Goal: Task Accomplishment & Management: Manage account settings

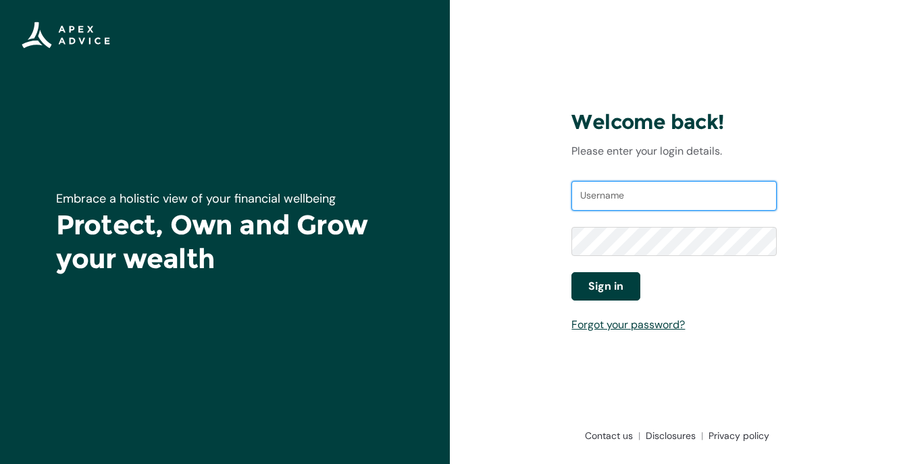
type input "[EMAIL_ADDRESS][DOMAIN_NAME]"
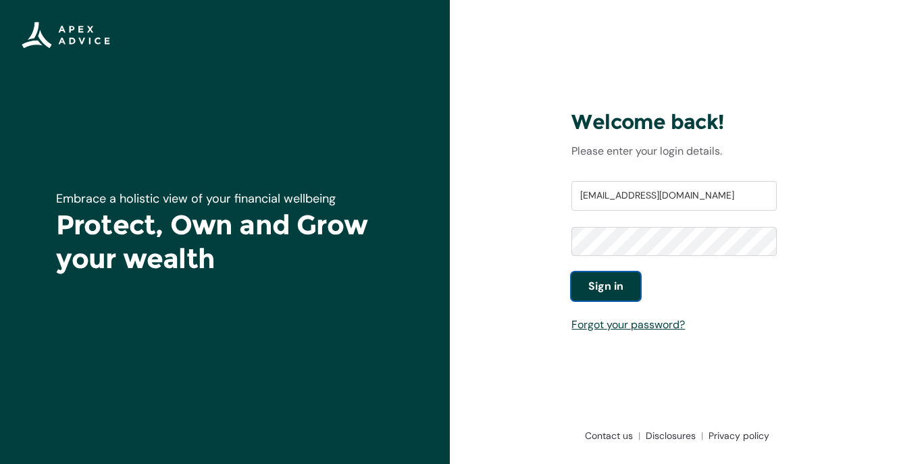
click at [598, 278] on span "Sign in" at bounding box center [605, 286] width 35 height 16
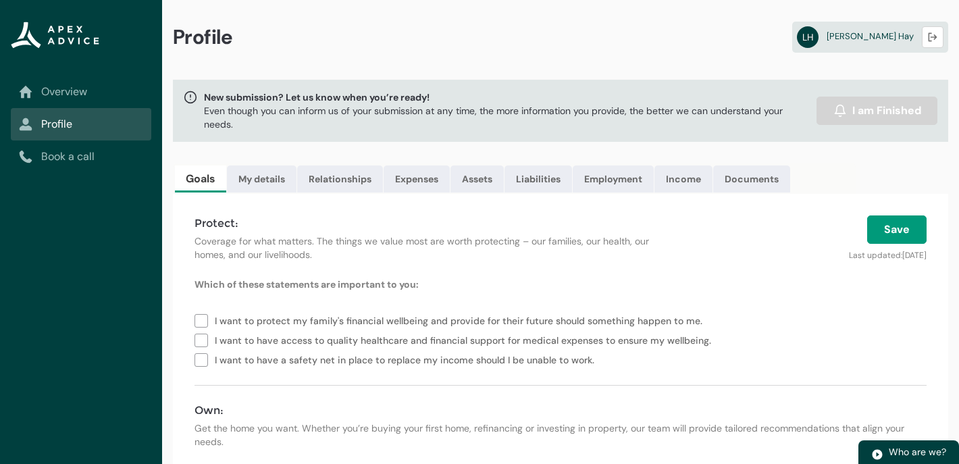
scroll to position [49, 0]
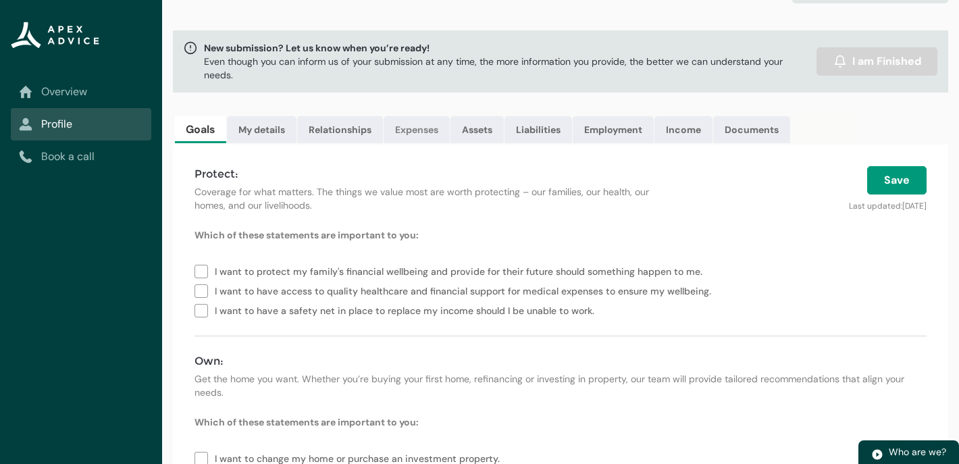
click at [413, 129] on link "Expenses" at bounding box center [417, 129] width 66 height 27
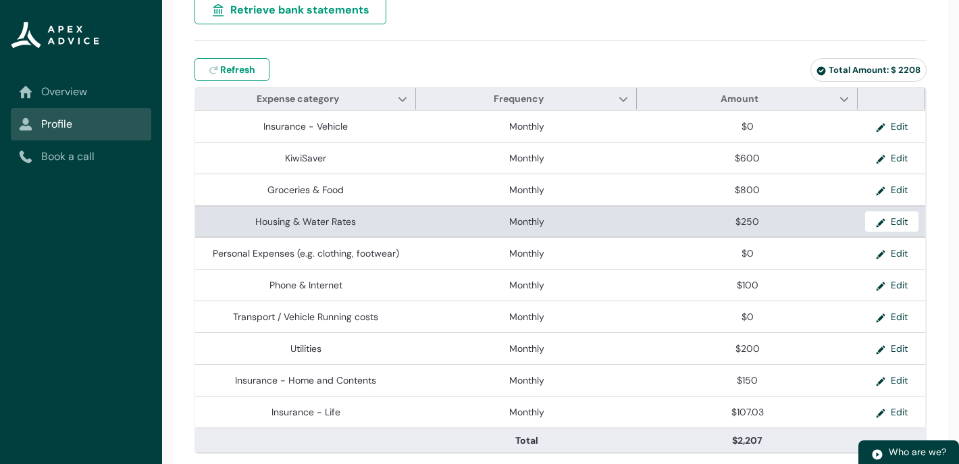
scroll to position [293, 0]
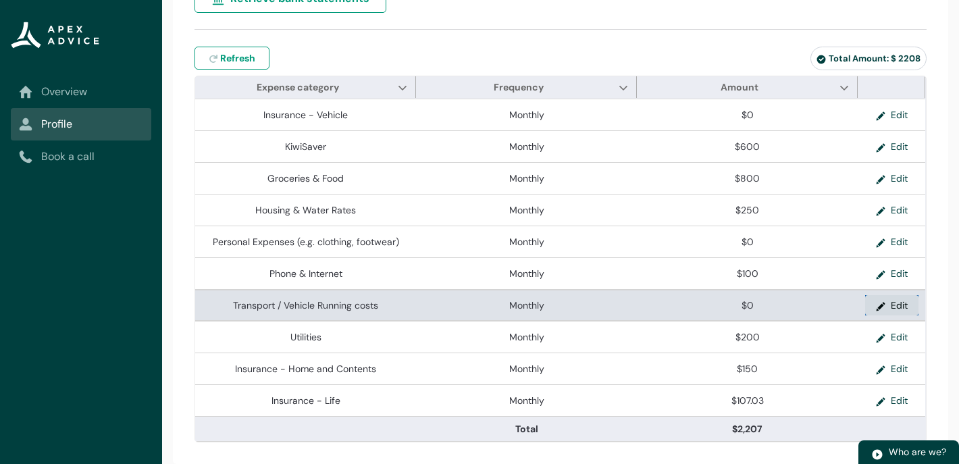
click at [896, 304] on button "Edit" at bounding box center [891, 305] width 53 height 20
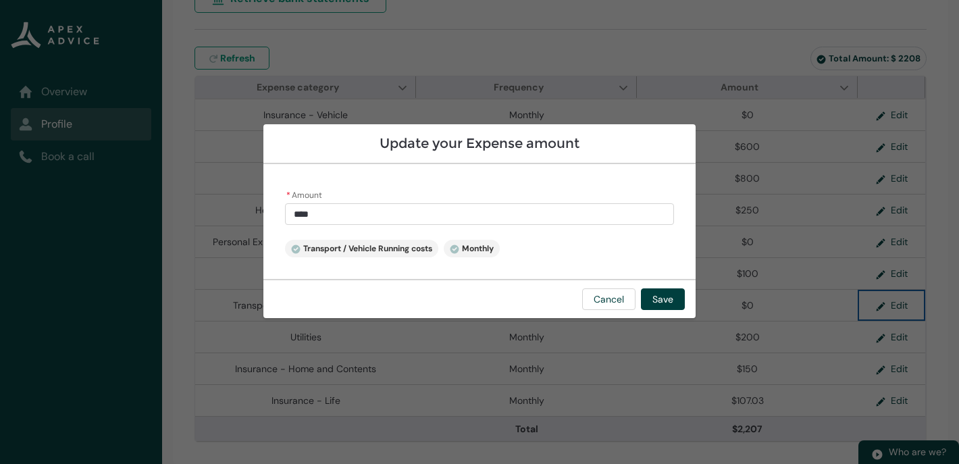
type input "*"
click at [386, 216] on input "*" at bounding box center [479, 214] width 389 height 22
type lightning-primitive-input-simple "1"
type input "*"
type lightning-primitive-input-simple "18"
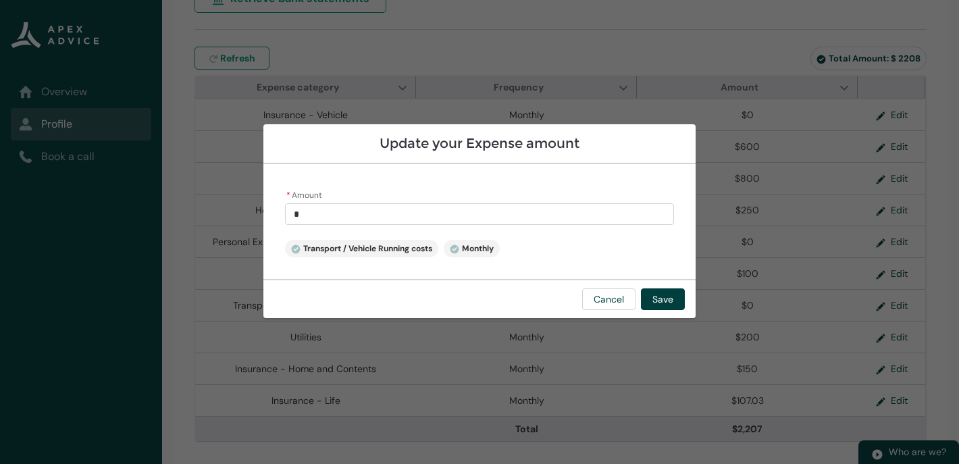
type input "**"
type lightning-primitive-input-simple "180"
type input "******"
click at [660, 305] on button "Save" at bounding box center [663, 299] width 44 height 22
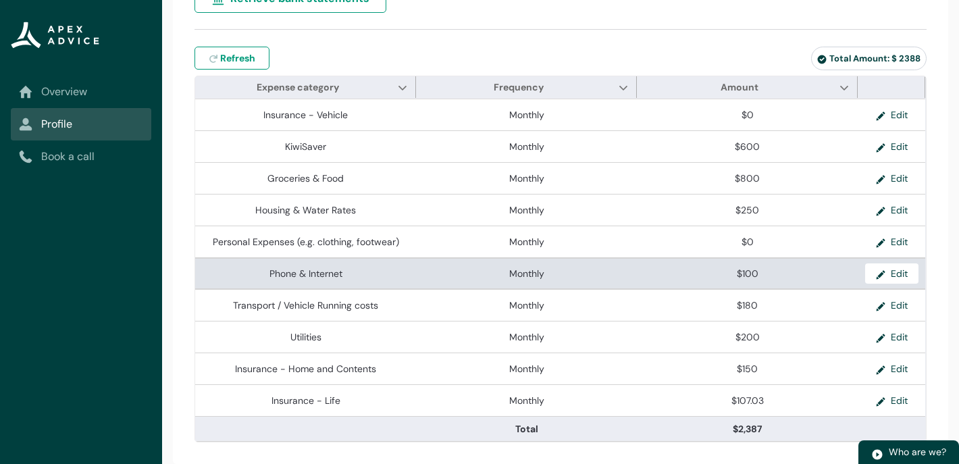
scroll to position [290, 0]
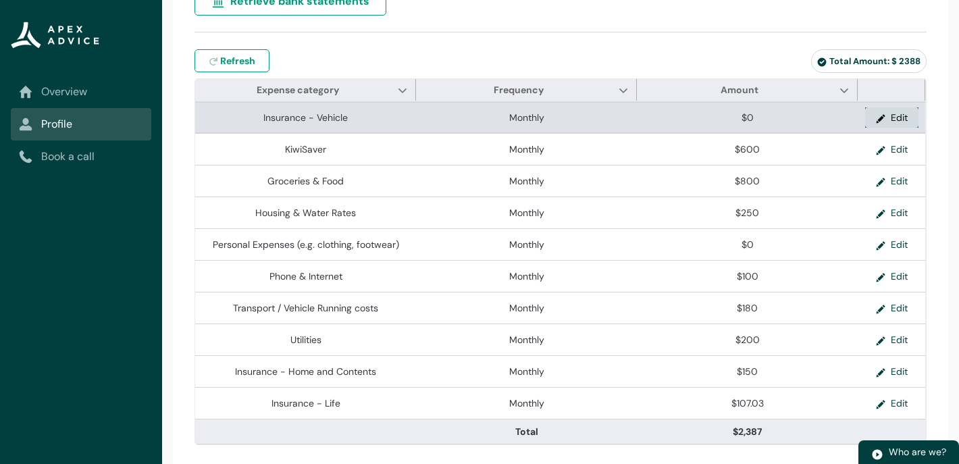
click at [895, 122] on button "Edit" at bounding box center [891, 117] width 53 height 20
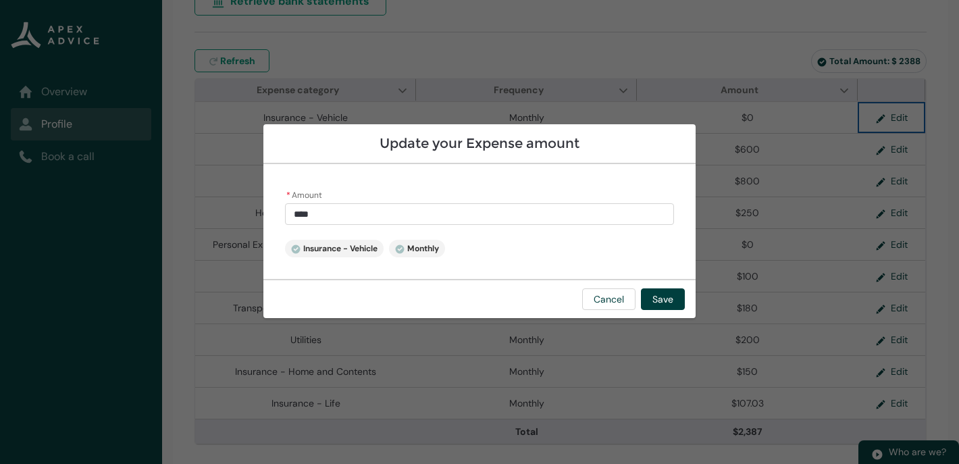
type input "*"
click at [476, 218] on input "*" at bounding box center [479, 214] width 389 height 22
type lightning-primitive-input-simple "8"
type input "*"
type lightning-primitive-input-simple "89"
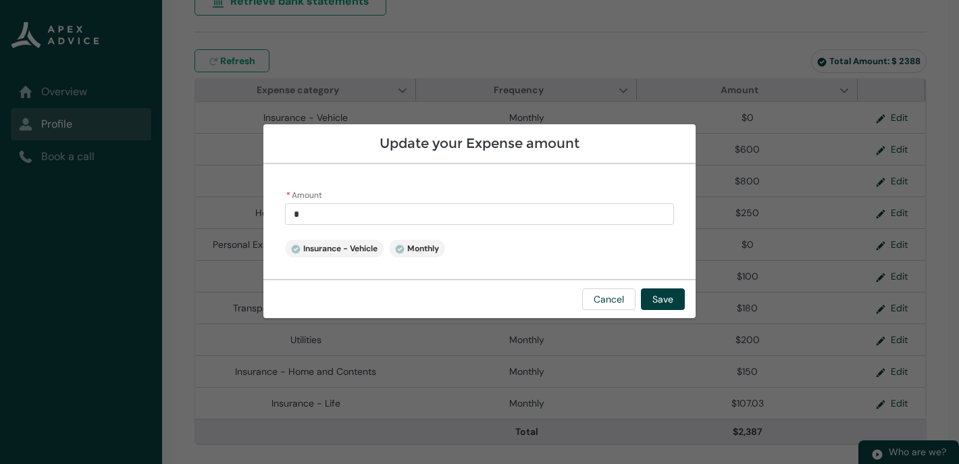
type input "**"
type lightning-primitive-input-simple "89."
type input "***"
type lightning-primitive-input-simple "89.5"
type input "****"
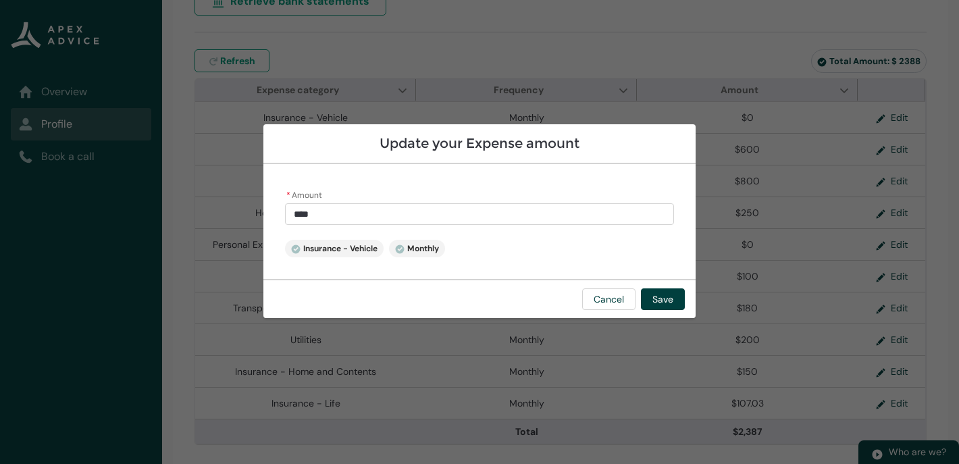
type lightning-primitive-input-simple "89.55"
type input "*****"
click at [667, 299] on button "Save" at bounding box center [663, 299] width 44 height 22
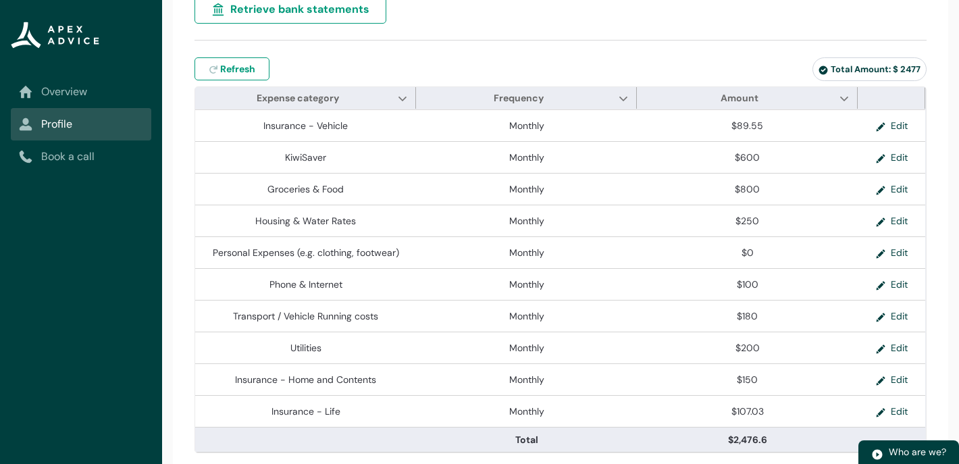
scroll to position [293, 0]
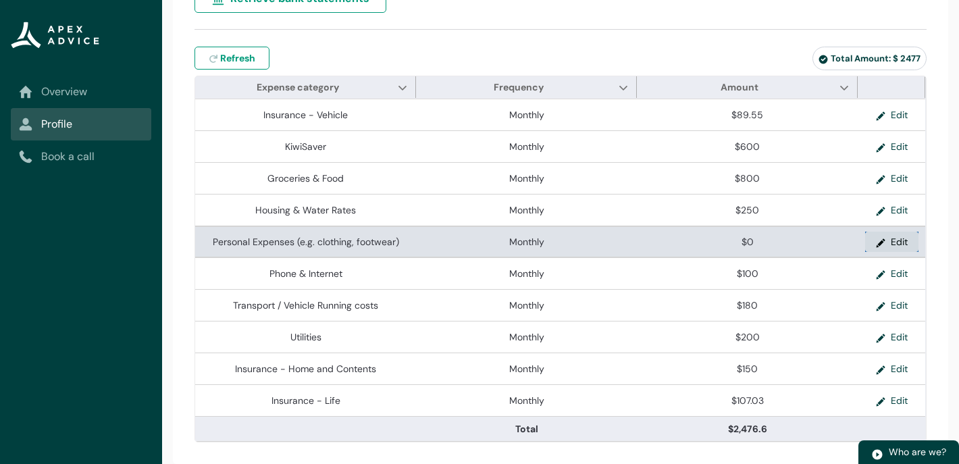
click at [898, 245] on button "Edit" at bounding box center [891, 242] width 53 height 20
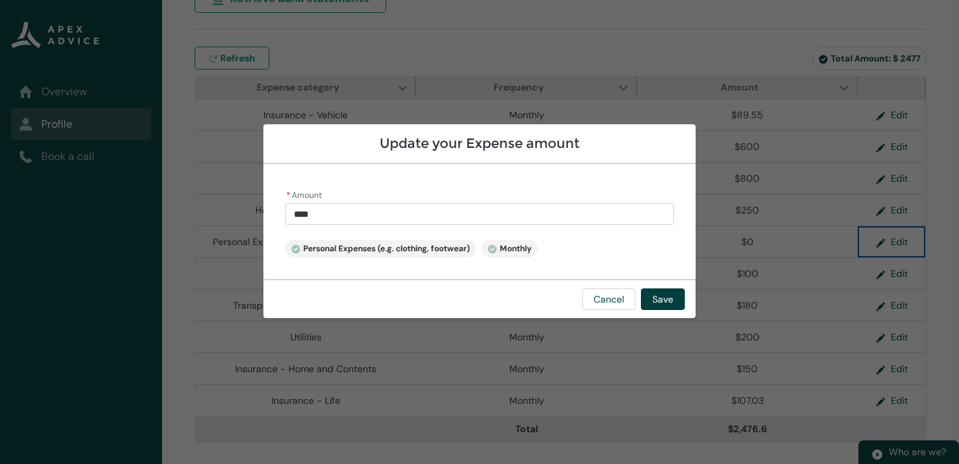
type input "*"
click at [382, 211] on input "*" at bounding box center [479, 214] width 389 height 22
type lightning-primitive-input-simple "1"
type input "*"
type lightning-primitive-input-simple "1"
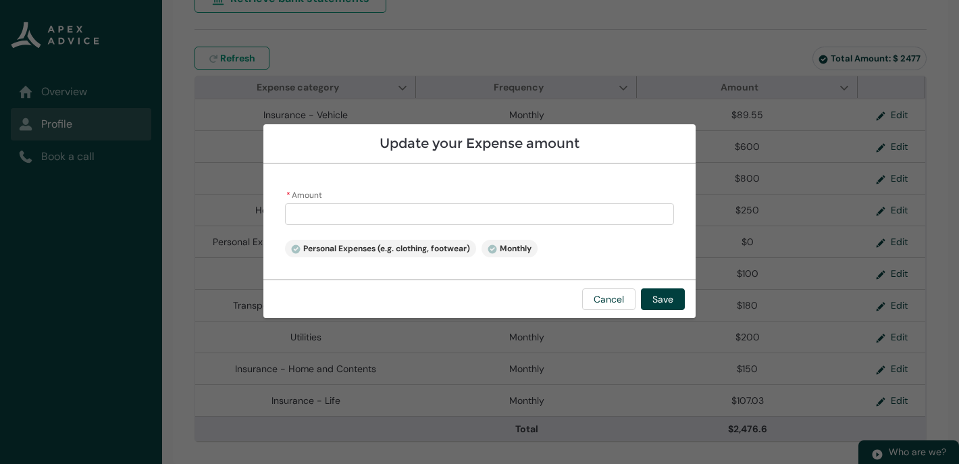
type input "*"
type lightning-primitive-input-simple "15"
type input "**"
type lightning-primitive-input-simple "150"
type input "******"
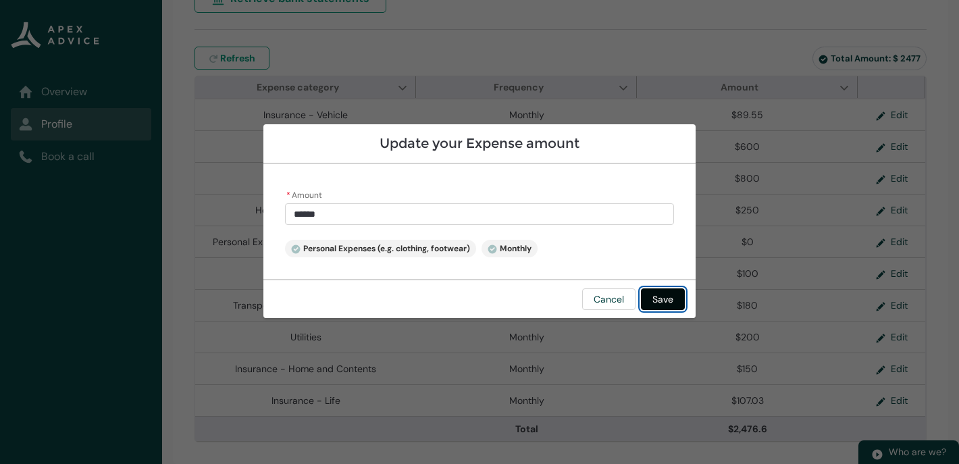
click at [667, 301] on button "Save" at bounding box center [663, 299] width 44 height 22
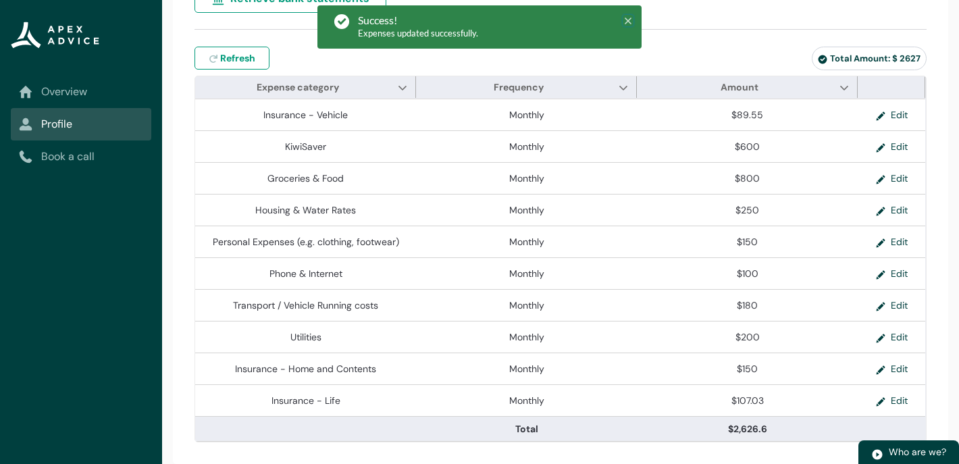
click at [629, 21] on icon at bounding box center [628, 21] width 7 height 7
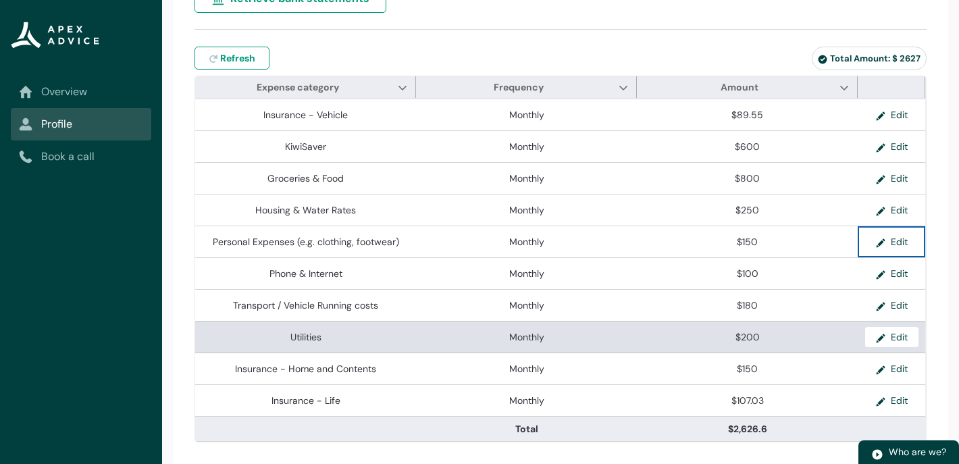
click at [738, 337] on lightning-formatted-number "$200" at bounding box center [748, 337] width 24 height 12
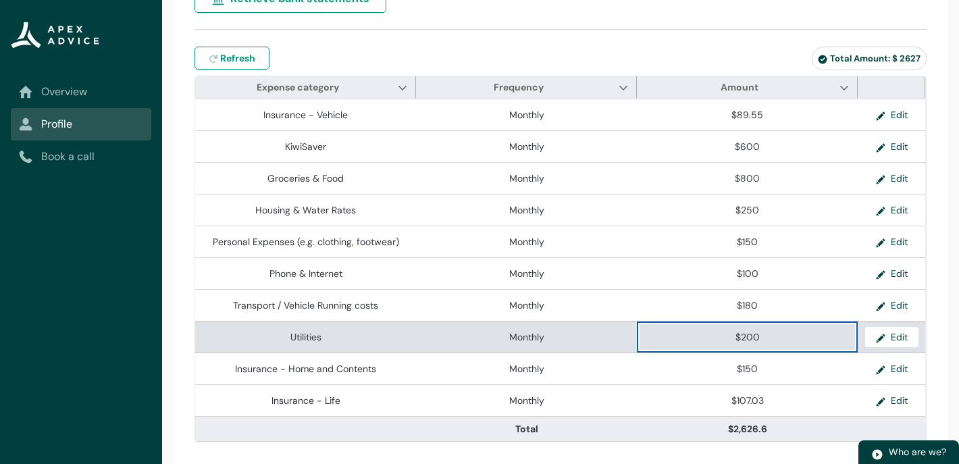
click at [740, 337] on lightning-formatted-number "$200" at bounding box center [748, 337] width 24 height 12
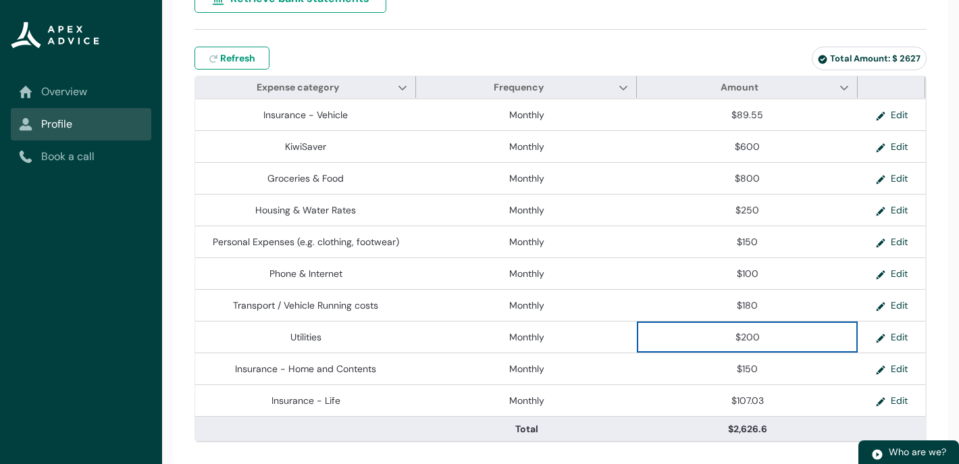
click at [677, 455] on div "File your expenses automatically and securely When you click Retrieve bank stat…" at bounding box center [560, 182] width 775 height 563
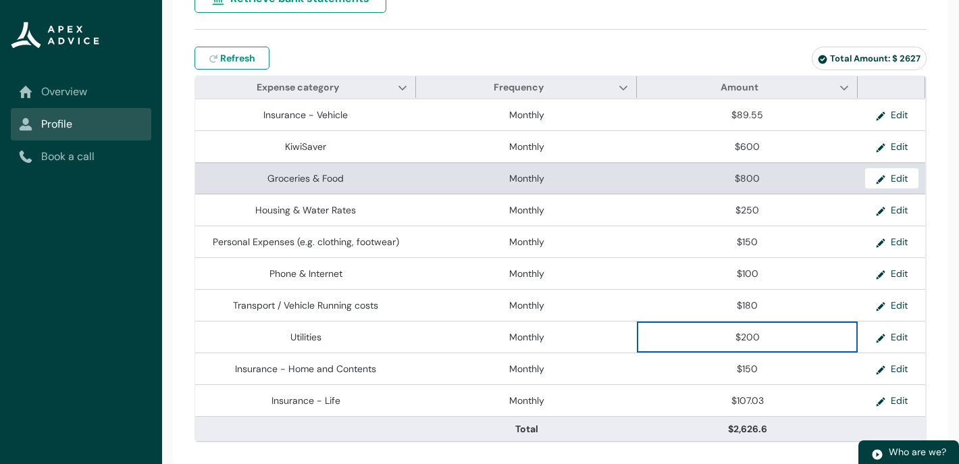
click at [898, 188] on td "Edit" at bounding box center [892, 178] width 68 height 32
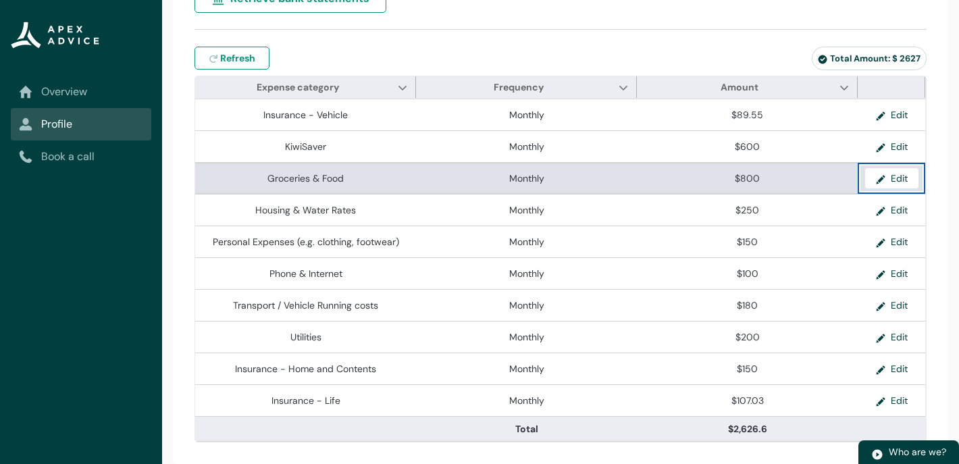
click at [898, 188] on td "Edit" at bounding box center [892, 178] width 68 height 32
click at [898, 174] on button "Edit" at bounding box center [891, 178] width 53 height 20
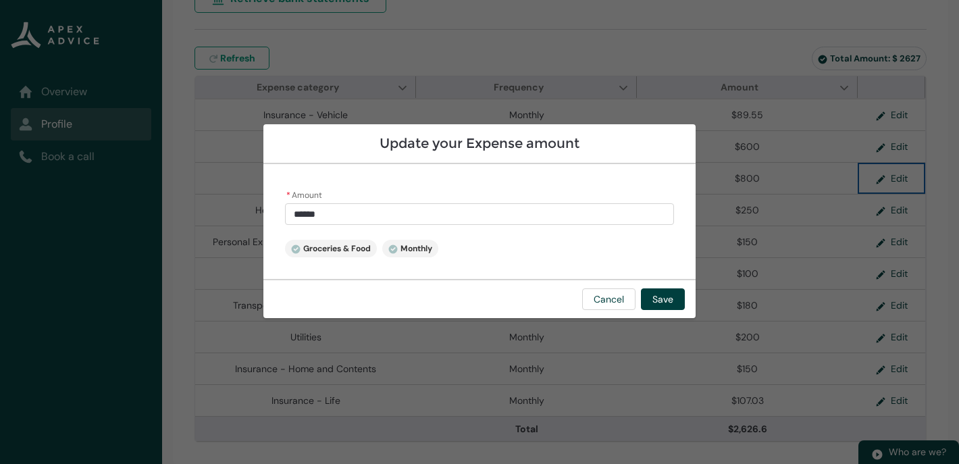
type input "***"
click at [307, 215] on input "***" at bounding box center [479, 214] width 389 height 22
type lightning-primitive-input-simple "80"
type input "**"
type lightning-primitive-input-simple "850"
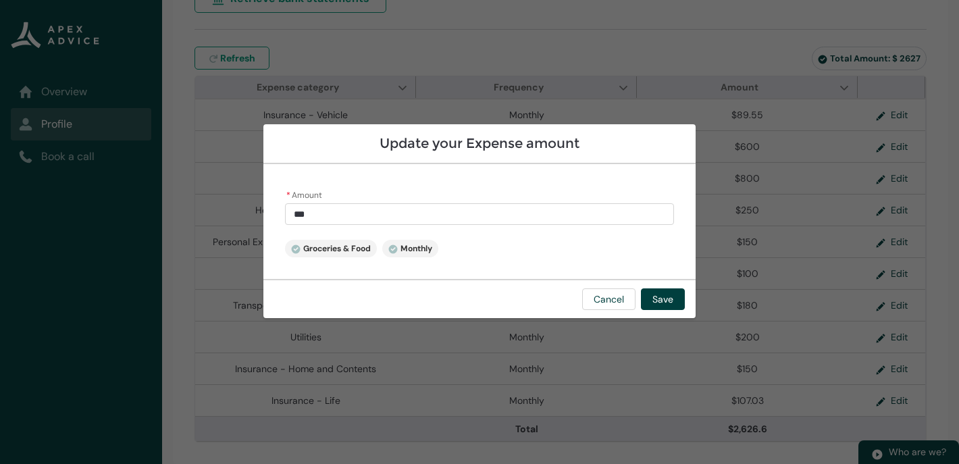
type input "******"
click at [538, 253] on div "* Amount ****** Groceries & Food Monthly" at bounding box center [479, 221] width 432 height 115
click at [660, 302] on button "Save" at bounding box center [663, 299] width 44 height 22
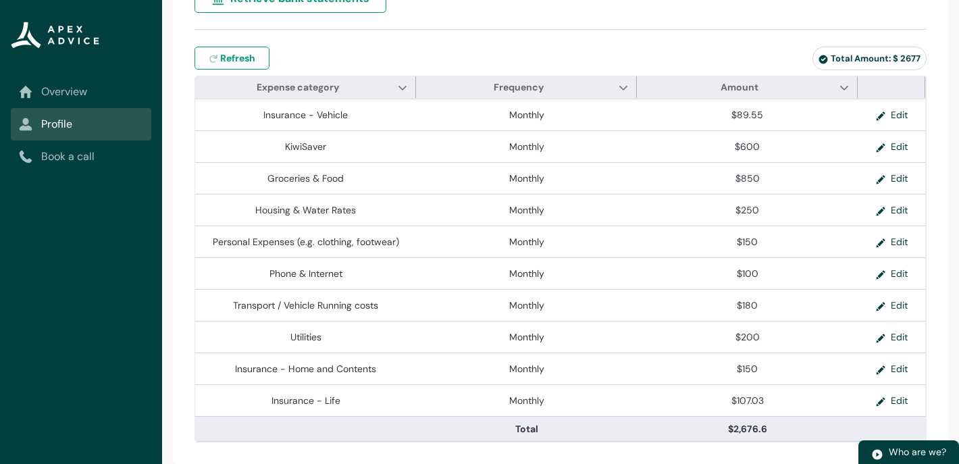
click at [660, 48] on div "Refresh expenses Refresh" at bounding box center [439, 58] width 488 height 23
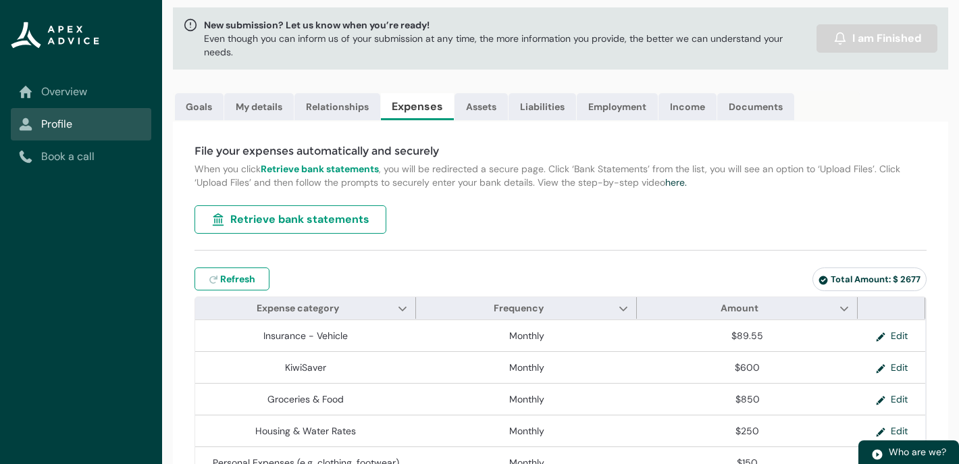
scroll to position [69, 0]
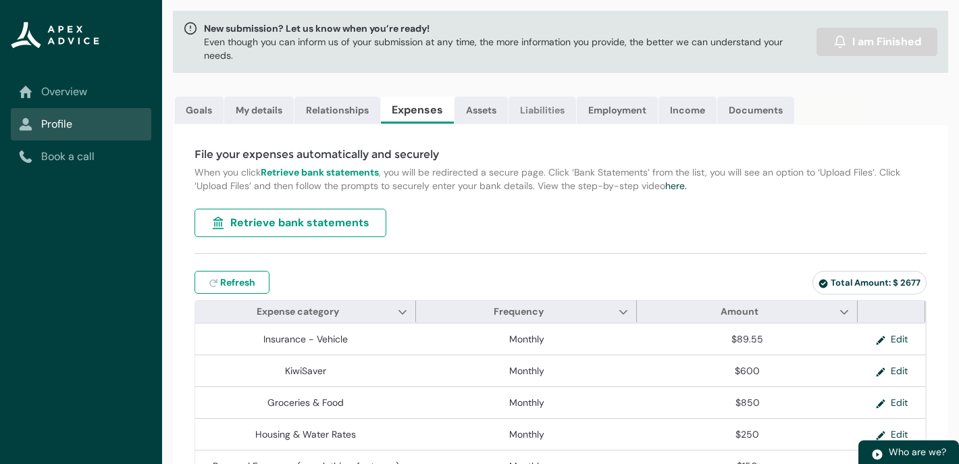
click at [543, 112] on link "Liabilities" at bounding box center [543, 110] width 68 height 27
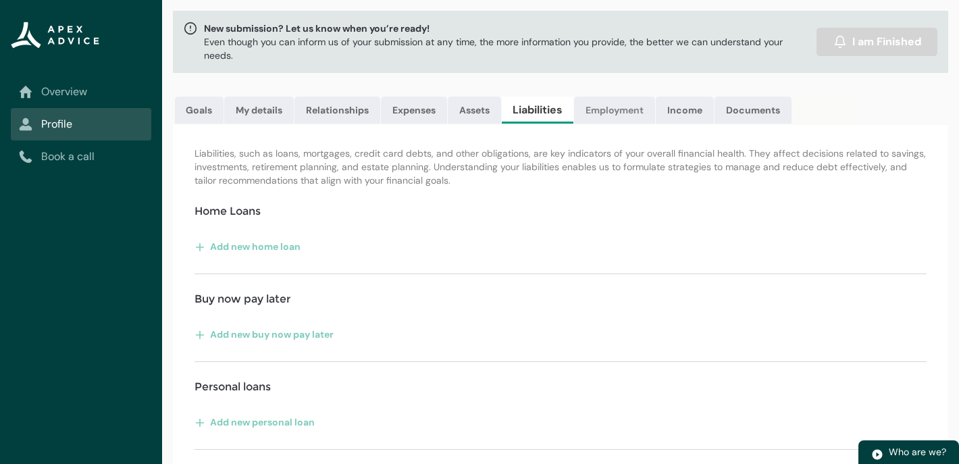
click at [614, 115] on link "Employment" at bounding box center [614, 110] width 81 height 27
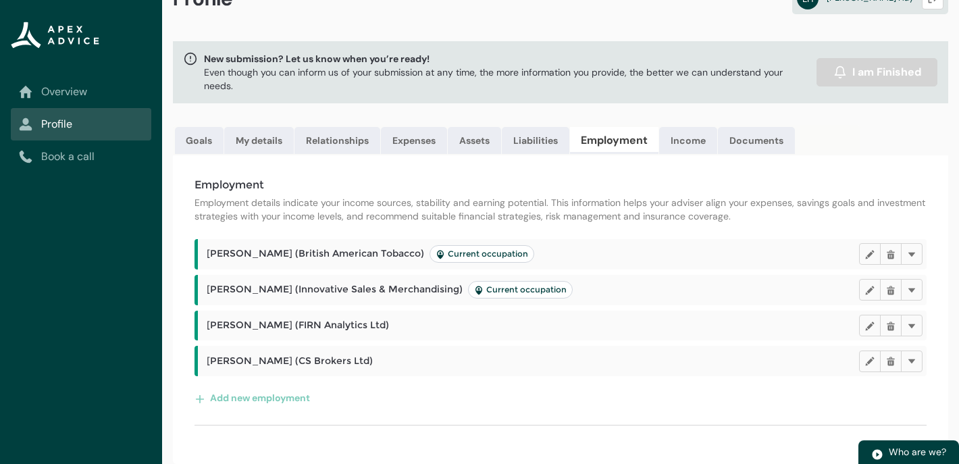
scroll to position [39, 0]
click at [337, 147] on link "Relationships" at bounding box center [338, 140] width 86 height 27
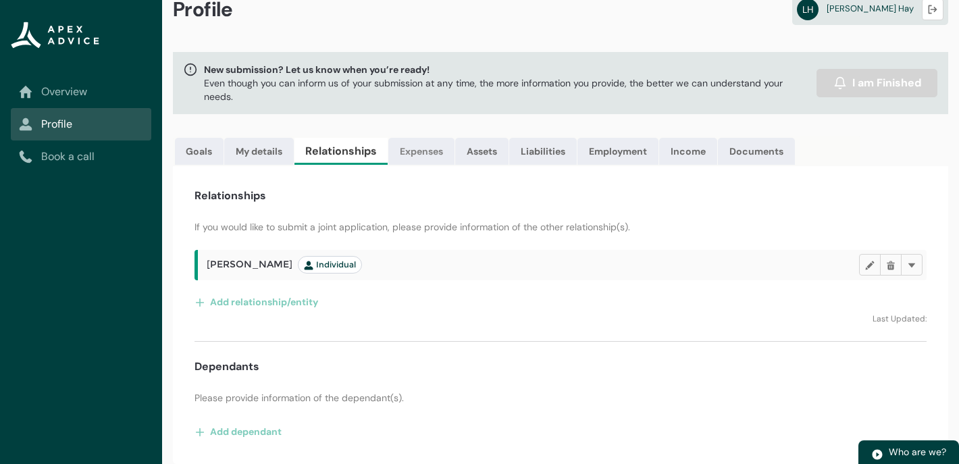
click at [419, 163] on link "Expenses" at bounding box center [421, 151] width 66 height 27
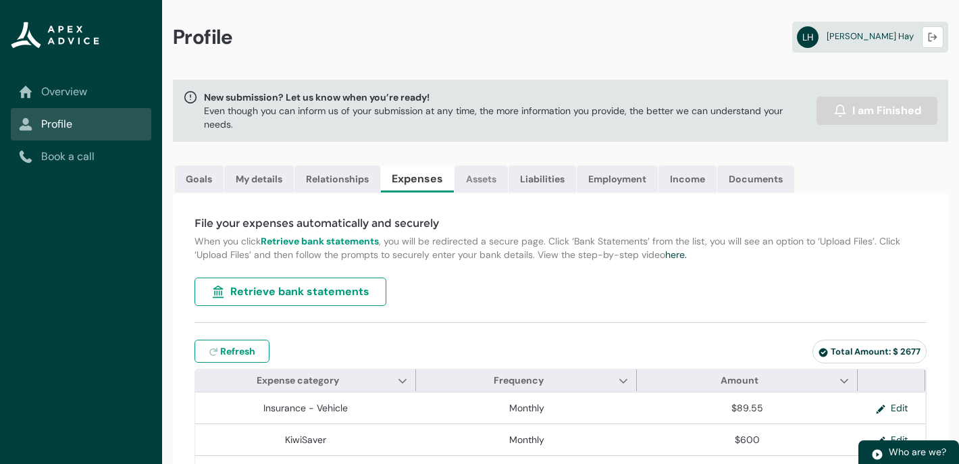
click at [486, 176] on link "Assets" at bounding box center [481, 178] width 53 height 27
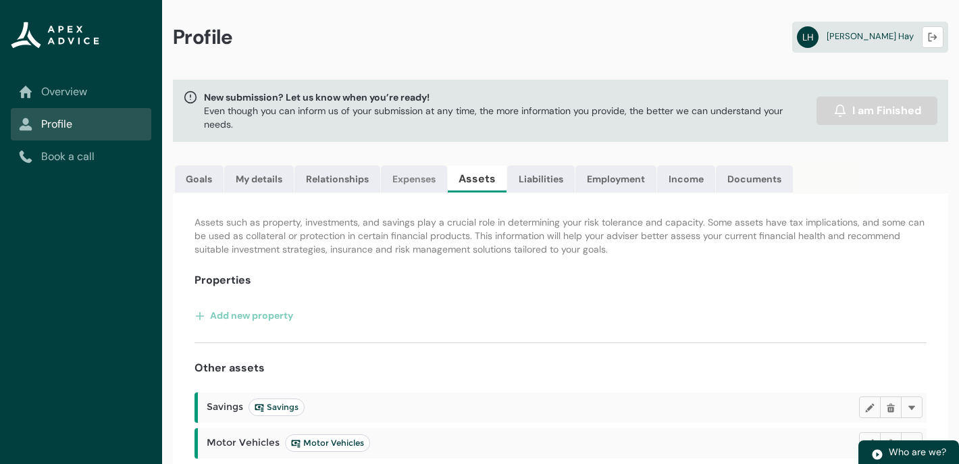
click at [403, 180] on link "Expenses" at bounding box center [414, 178] width 66 height 27
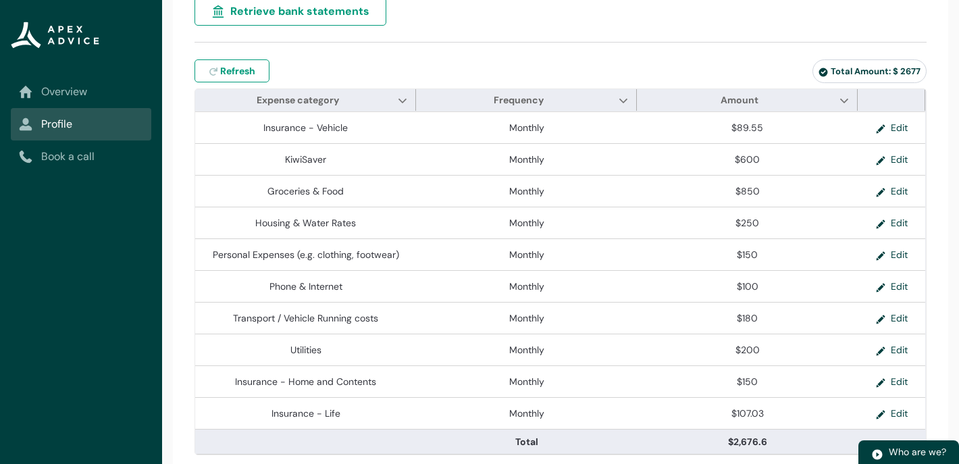
scroll to position [293, 0]
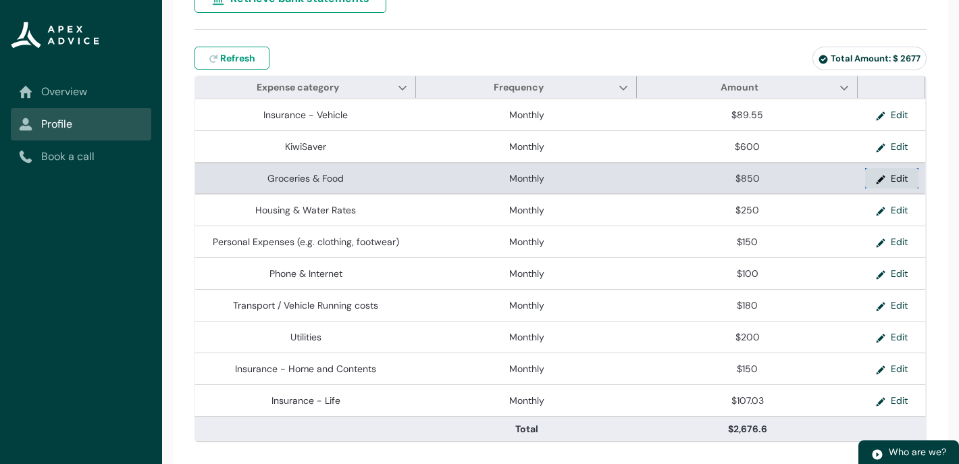
click at [898, 180] on button "Edit" at bounding box center [891, 178] width 53 height 20
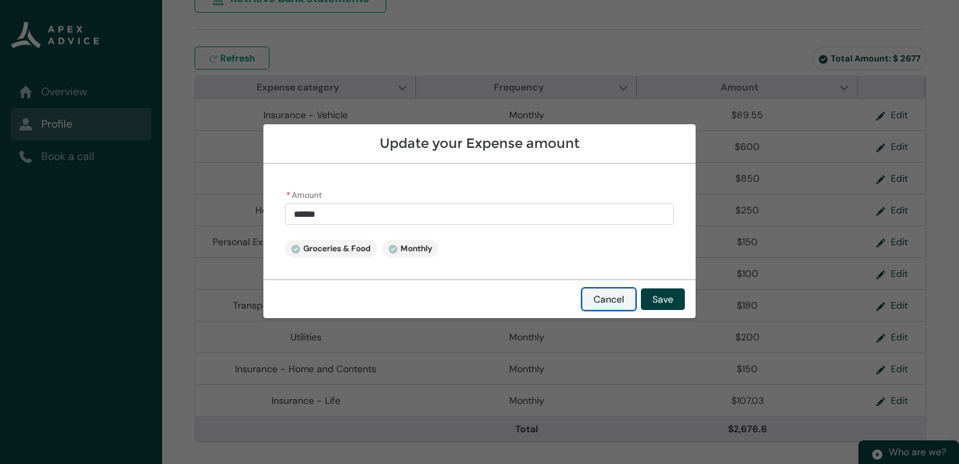
click at [615, 307] on button "Cancel" at bounding box center [608, 299] width 53 height 22
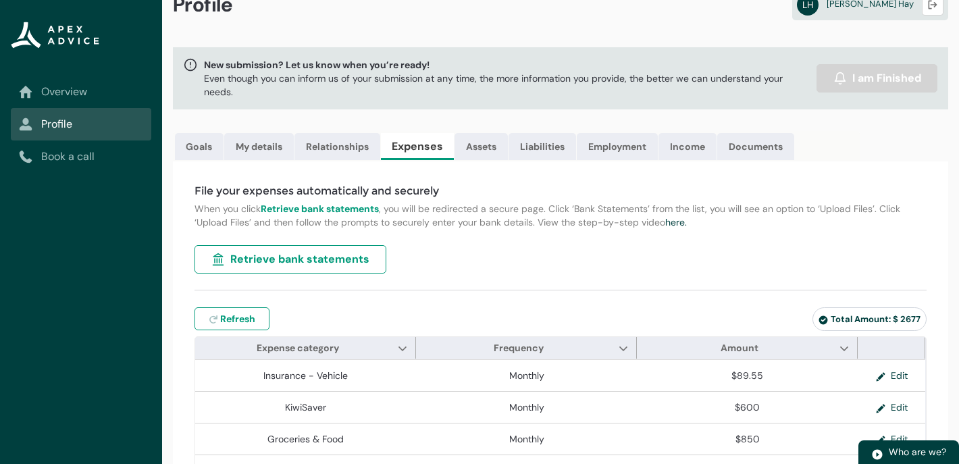
scroll to position [0, 0]
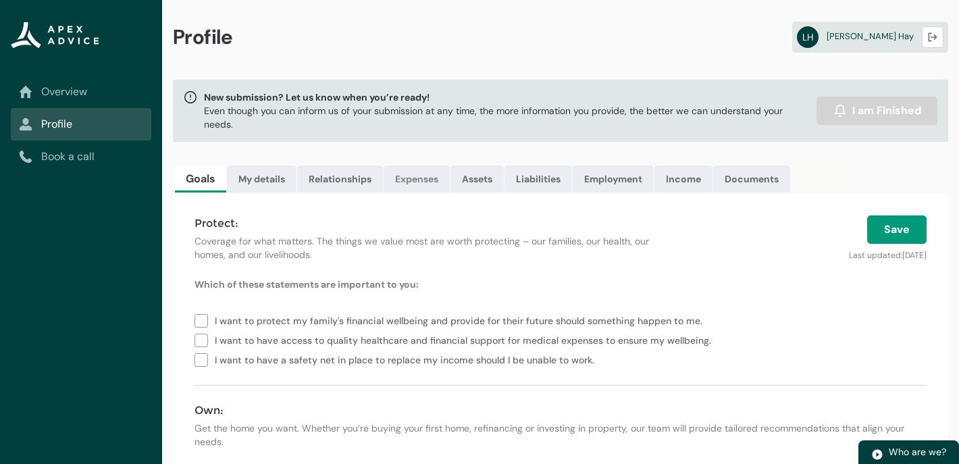
click at [417, 171] on link "Expenses" at bounding box center [417, 178] width 66 height 27
